Goal: Find contact information: Find contact information

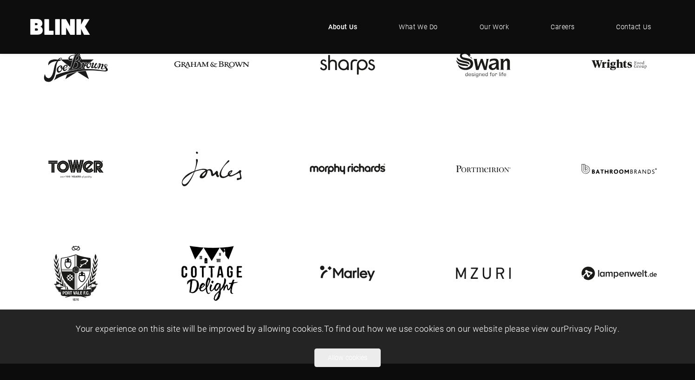
scroll to position [1904, 0]
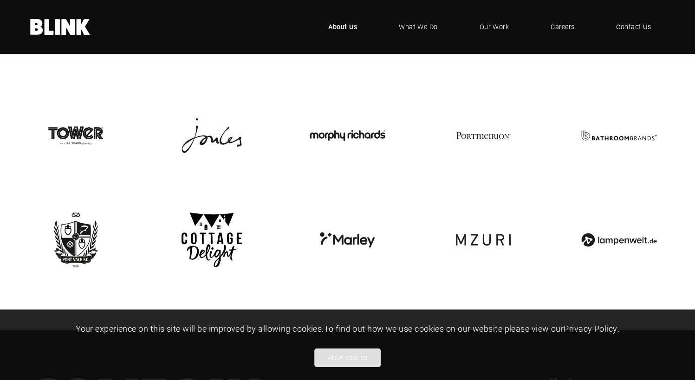
click at [342, 354] on button "Allow cookies" at bounding box center [347, 358] width 66 height 19
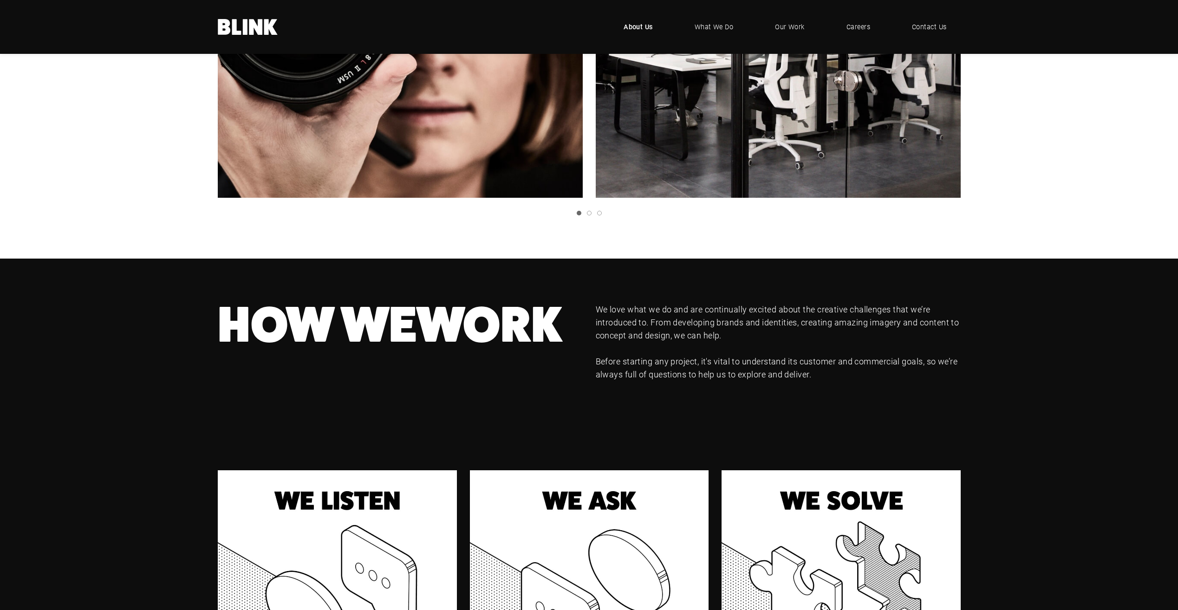
scroll to position [398, 0]
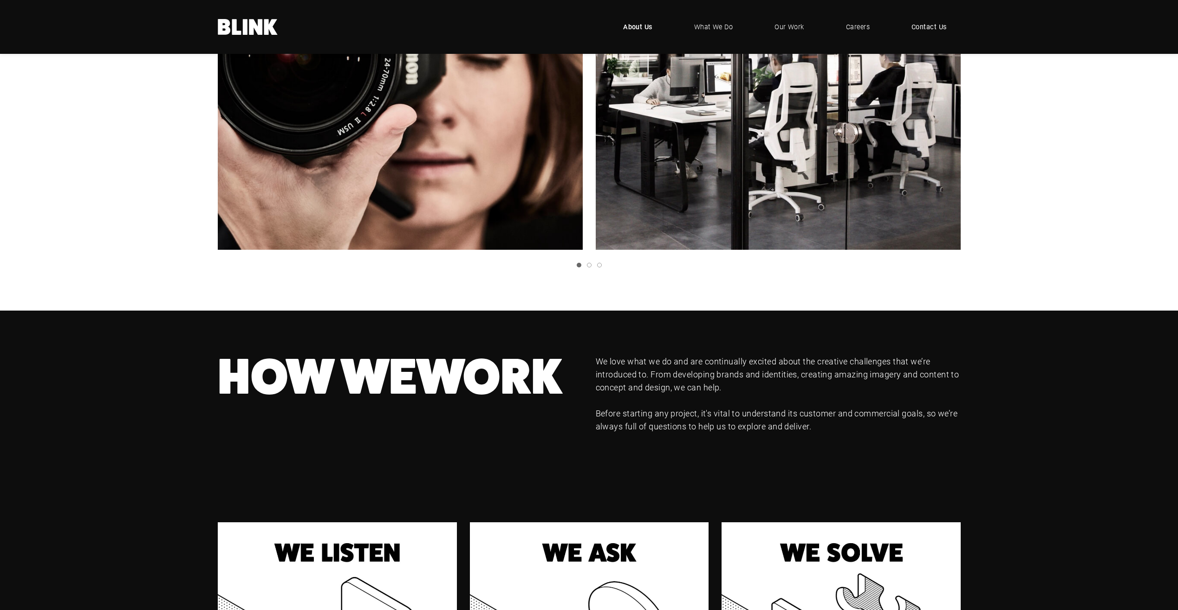
click at [695, 25] on span "Contact Us" at bounding box center [929, 27] width 35 height 10
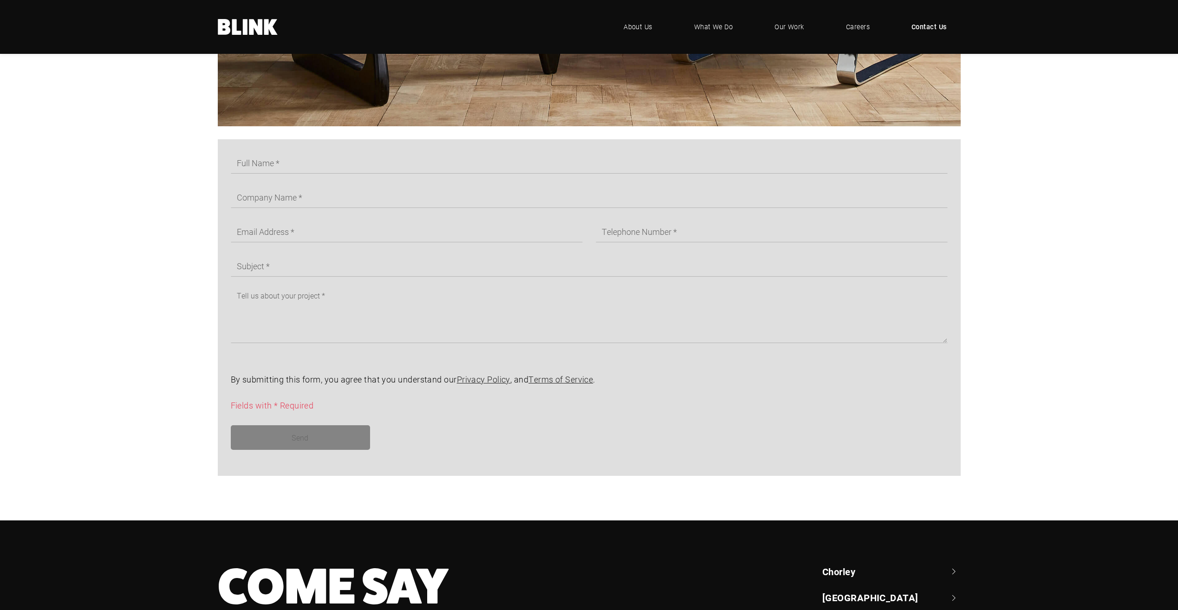
scroll to position [650, 0]
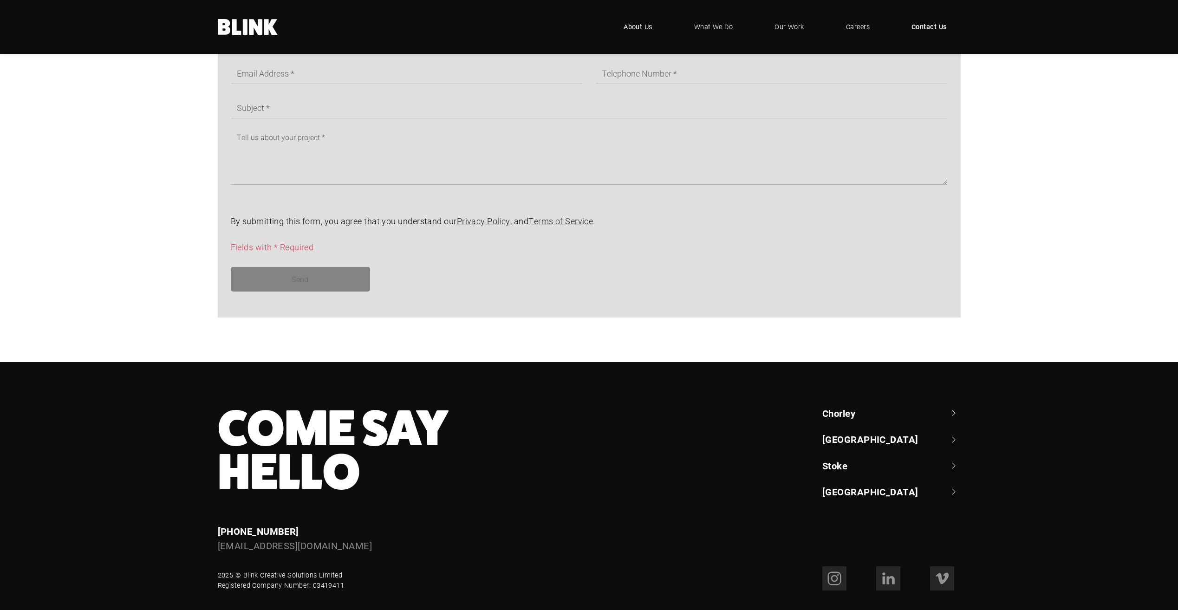
click at [632, 25] on span "About Us" at bounding box center [638, 27] width 29 height 10
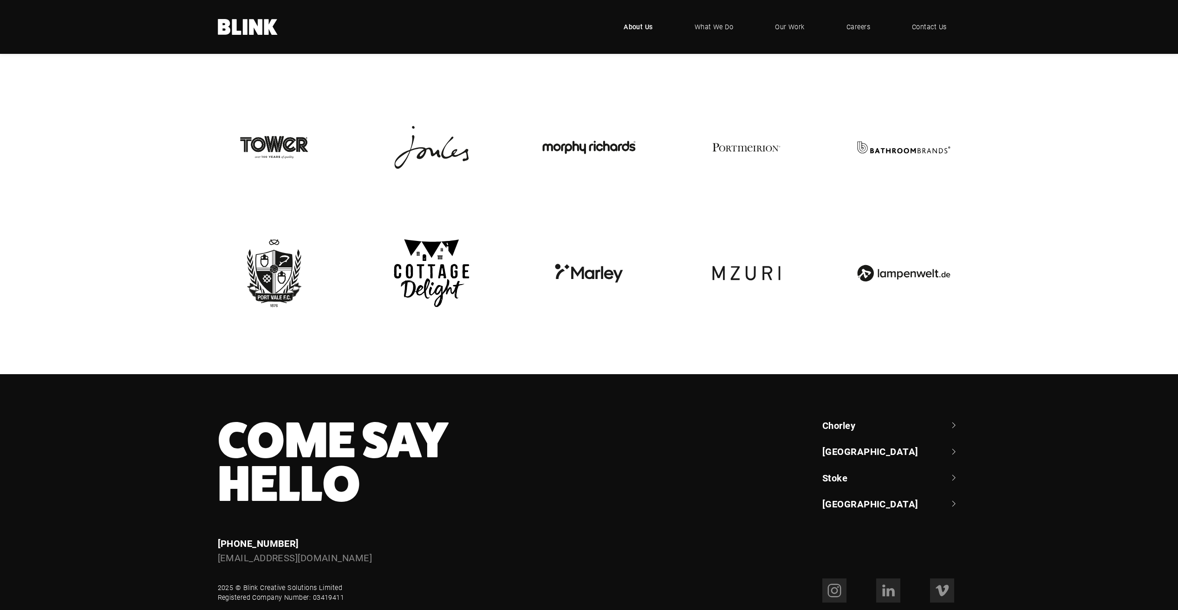
scroll to position [2113, 0]
